Goal: Task Accomplishment & Management: Use online tool/utility

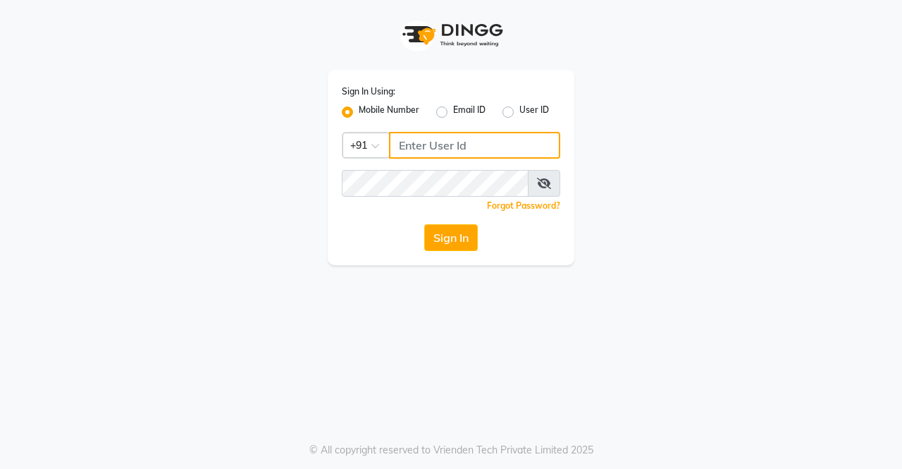
click at [449, 135] on input "Username" at bounding box center [474, 145] width 171 height 27
type input "9000000000"
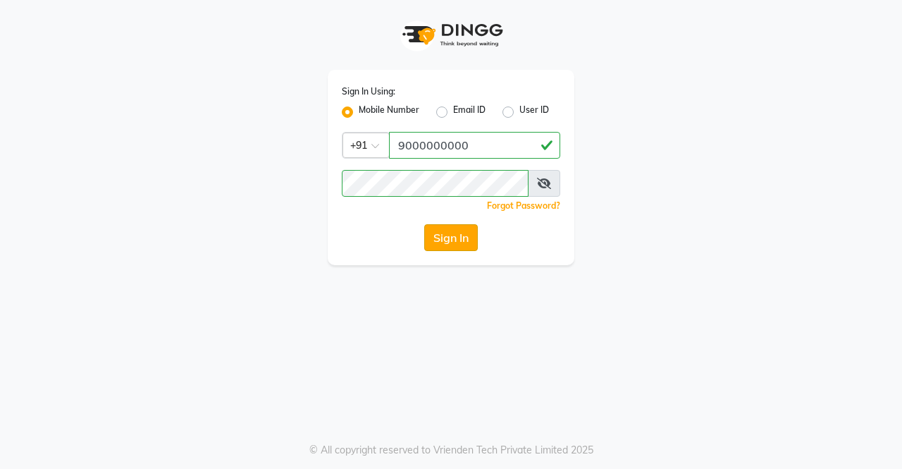
click at [460, 235] on button "Sign In" at bounding box center [451, 237] width 54 height 27
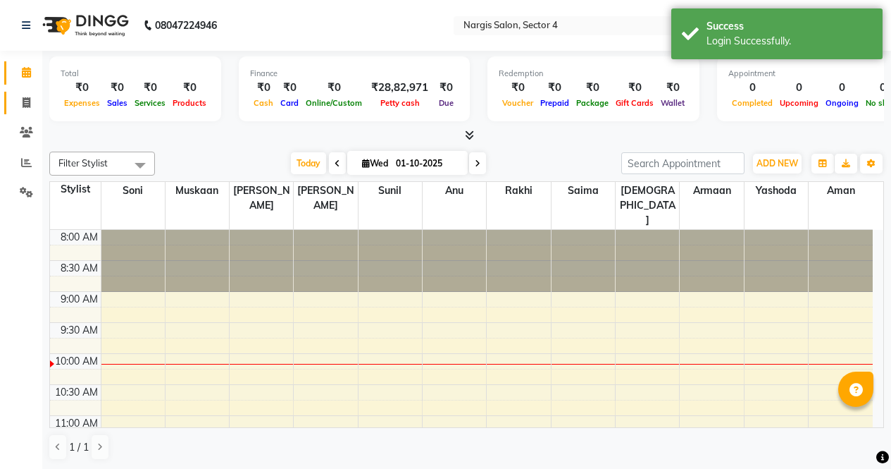
click at [26, 99] on icon at bounding box center [27, 102] width 8 height 11
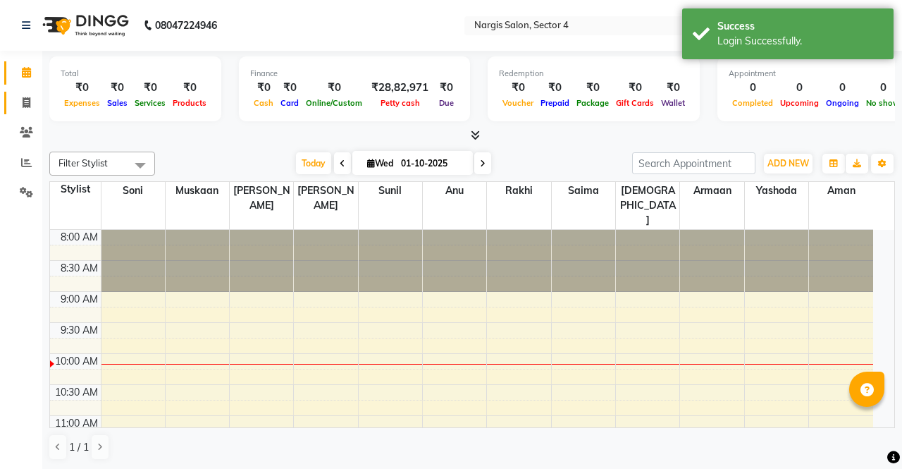
select select "service"
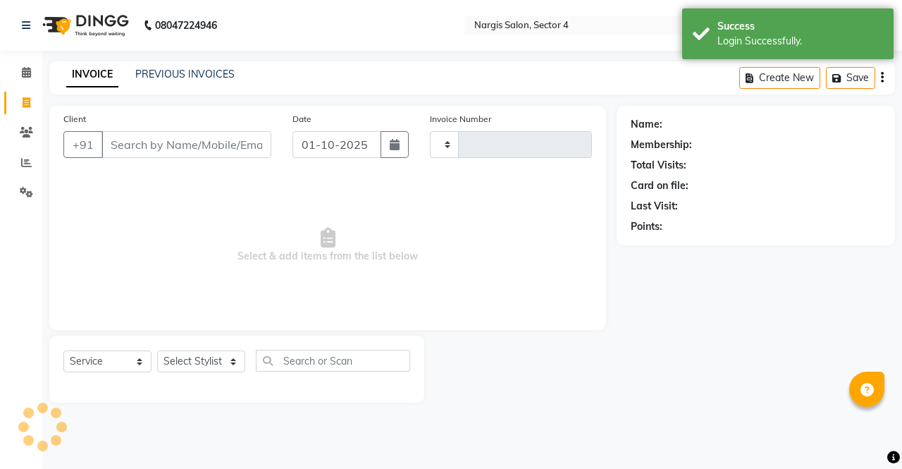
type input "4642"
select select "4130"
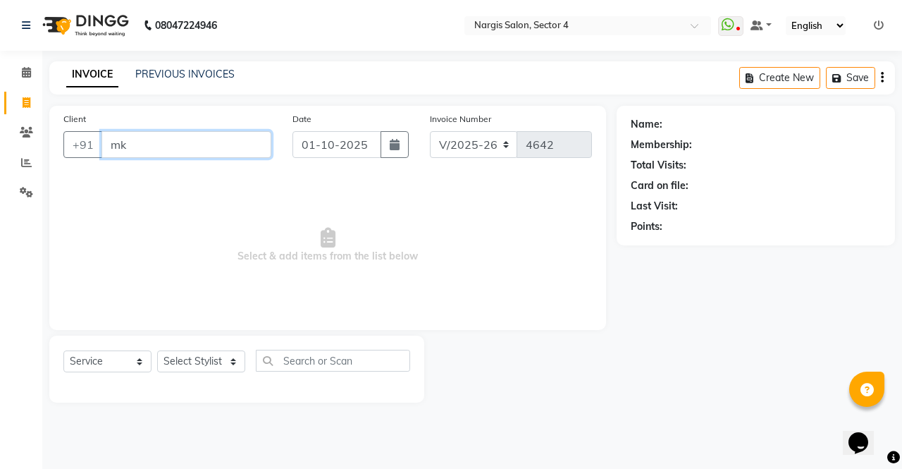
type input "m"
